Goal: Task Accomplishment & Management: Manage account settings

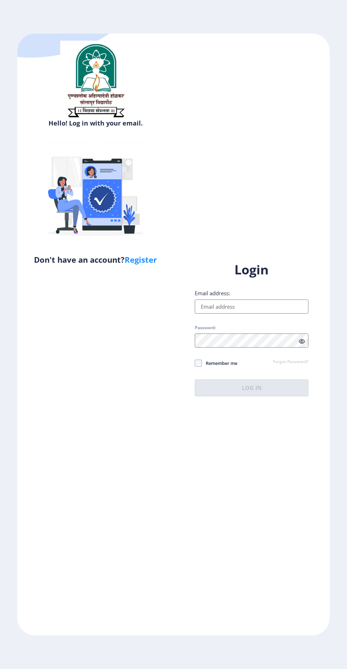
click at [253, 314] on input "Email address:" at bounding box center [252, 307] width 114 height 14
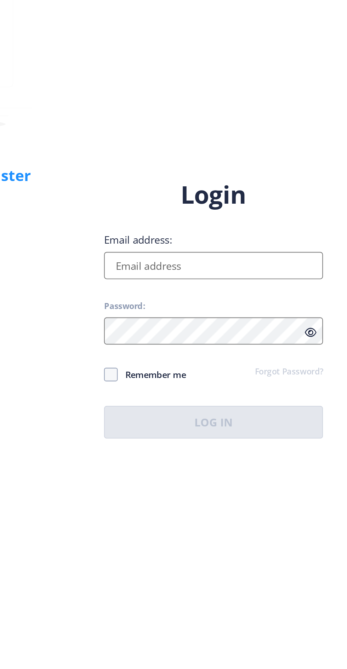
type input "[EMAIL_ADDRESS][DOMAIN_NAME]"
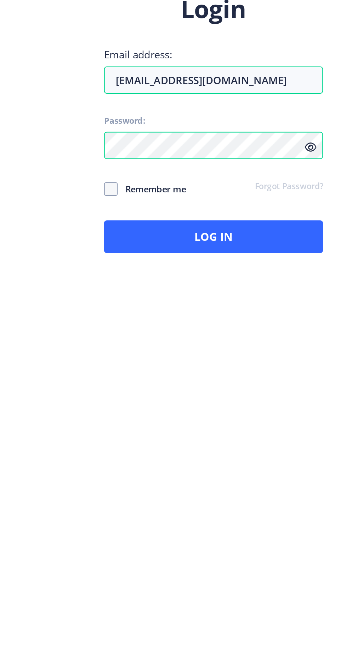
click at [301, 344] on icon at bounding box center [302, 341] width 6 height 5
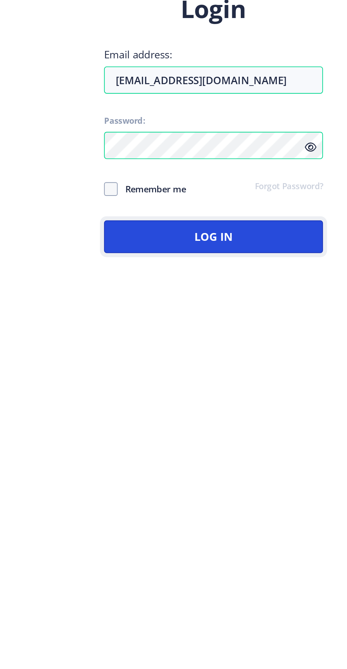
click at [259, 397] on button "Log In" at bounding box center [252, 388] width 114 height 17
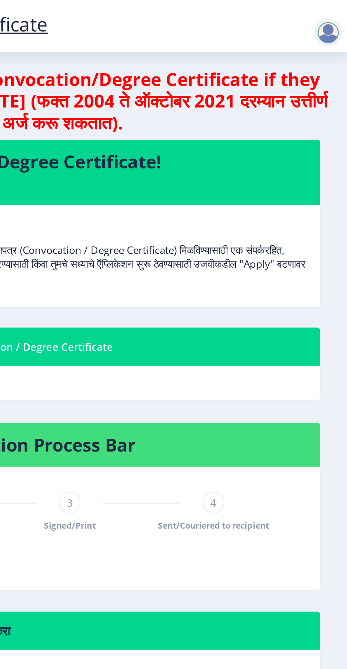
click at [332, 15] on div at bounding box center [337, 17] width 14 height 14
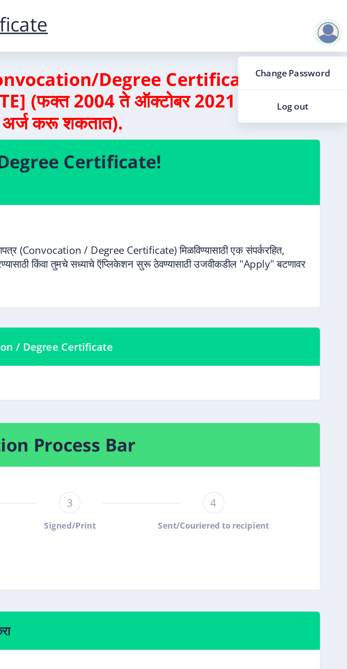
click at [314, 57] on span "Log out" at bounding box center [318, 55] width 45 height 8
